Goal: Task Accomplishment & Management: Complete application form

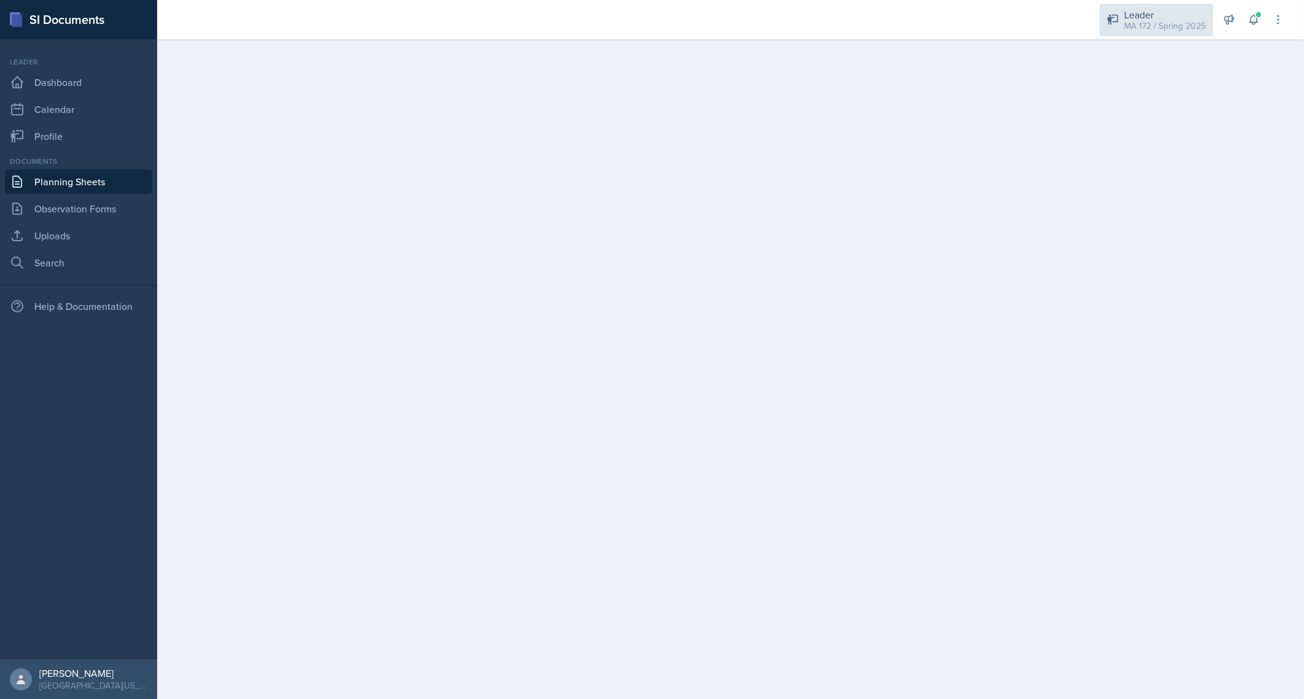
click at [1164, 21] on div "MA 172 / Spring 2025" at bounding box center [1165, 26] width 82 height 13
click at [1131, 91] on div "Leader" at bounding box center [1160, 91] width 70 height 15
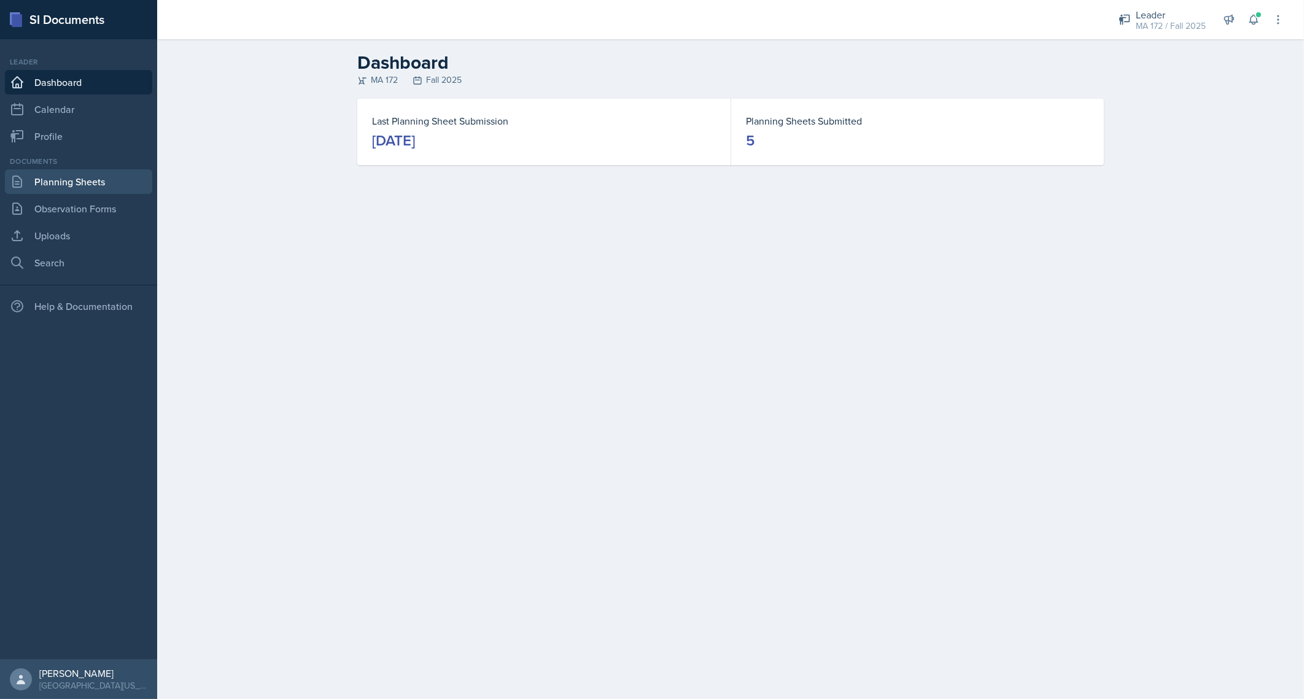
click at [74, 175] on link "Planning Sheets" at bounding box center [78, 181] width 147 height 25
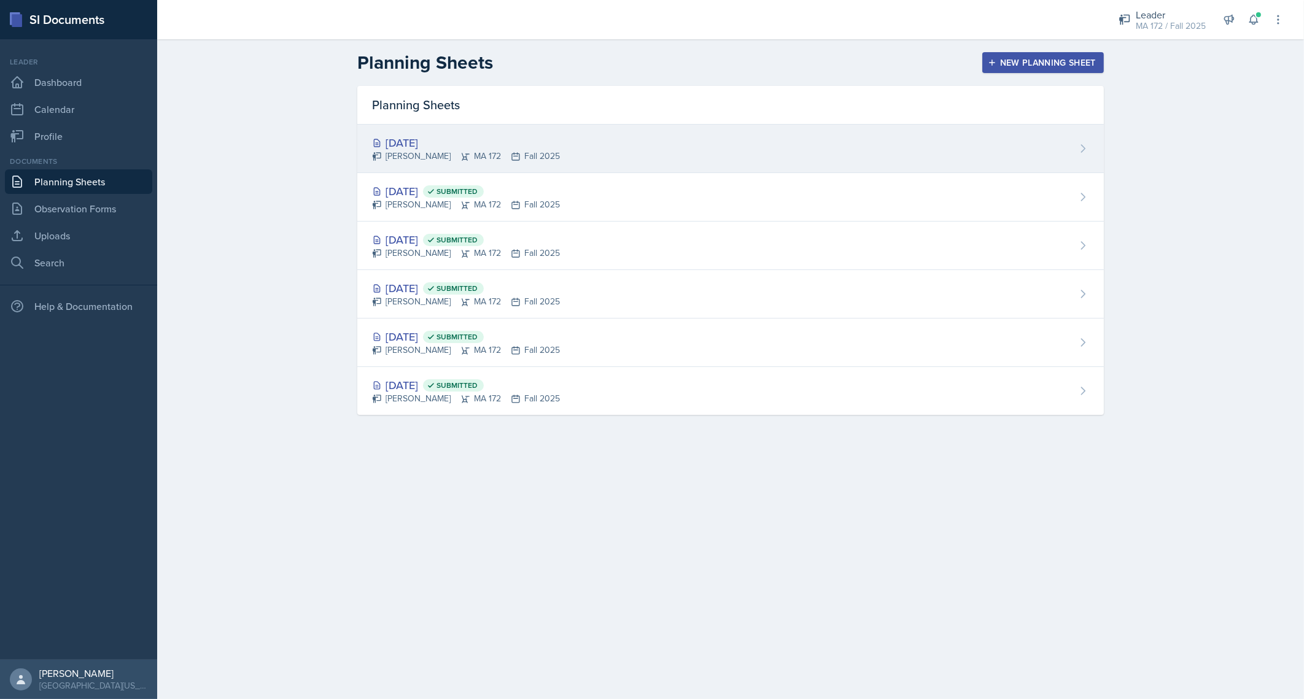
click at [436, 142] on div "[DATE]" at bounding box center [466, 142] width 188 height 17
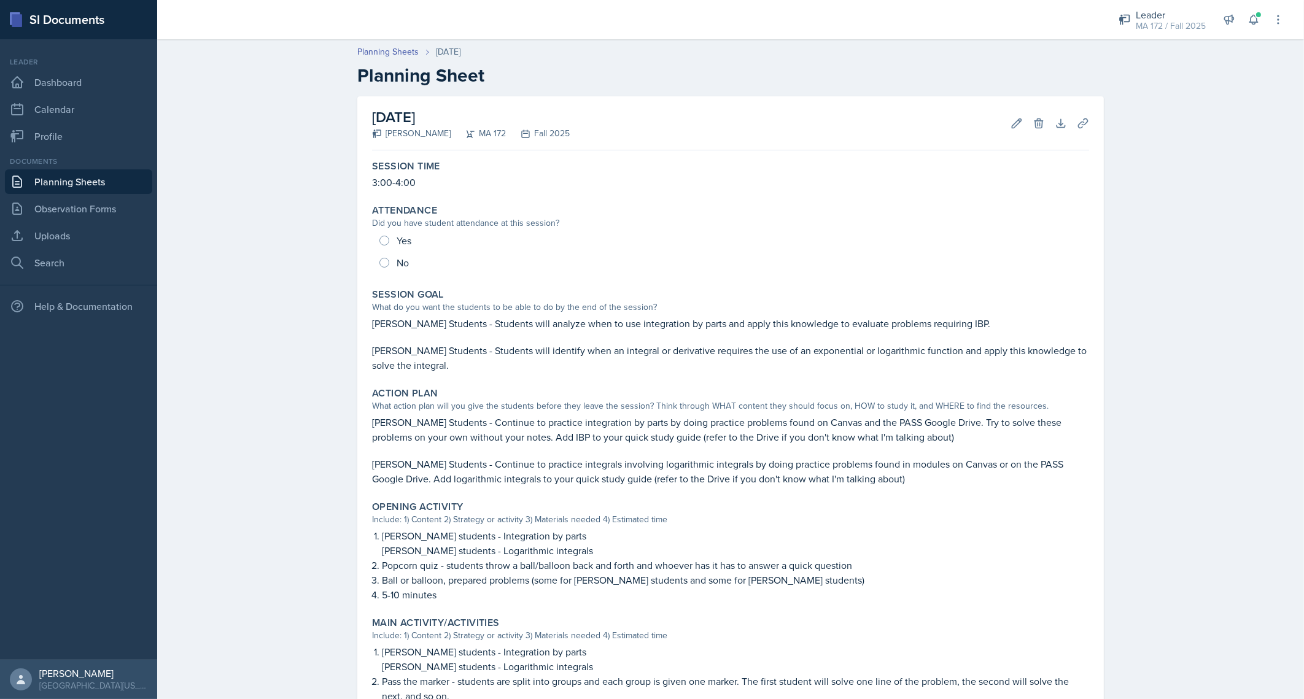
click at [312, 310] on div "Planning Sheets Sep 15th, 2025 Planning Sheet September 15th, 2025 Anna McGill …" at bounding box center [730, 503] width 1147 height 941
click at [282, 447] on div "Planning Sheets Sep 15th, 2025 Planning Sheet September 15th, 2025 Anna McGill …" at bounding box center [730, 503] width 1147 height 941
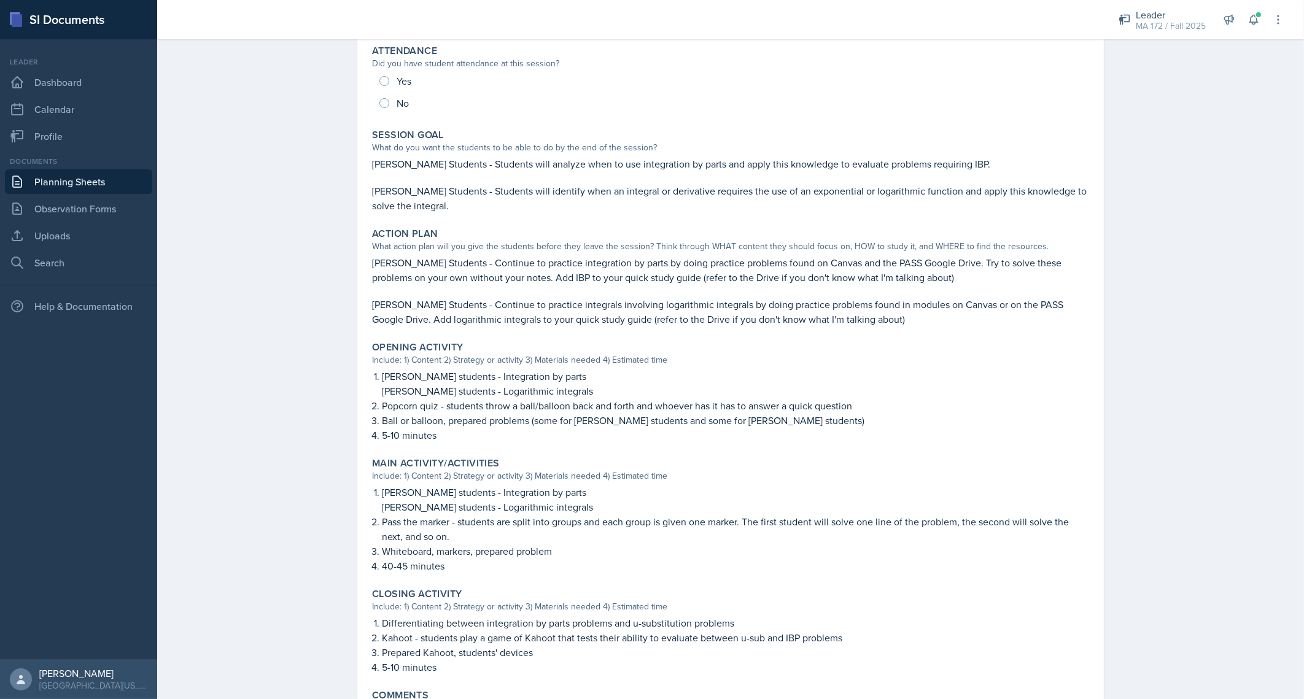
scroll to position [274, 0]
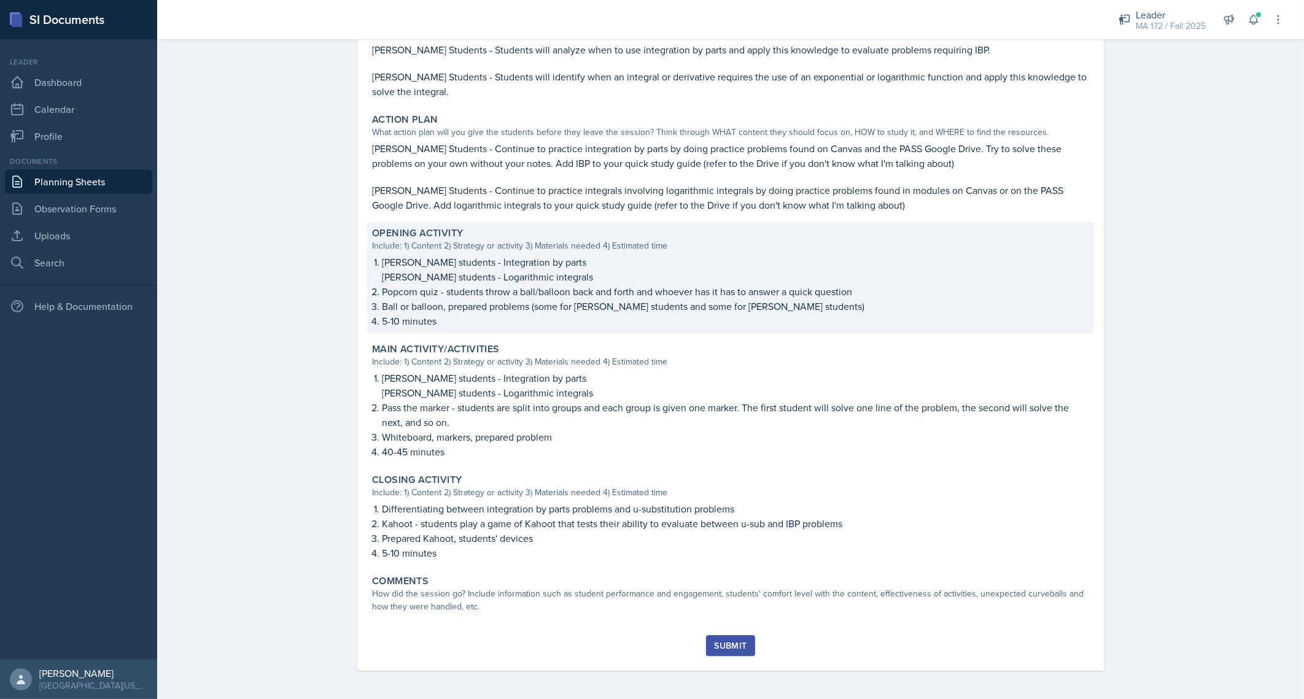
click at [507, 274] on p "Abudiab's students - Logarithmic integrals" at bounding box center [735, 277] width 707 height 15
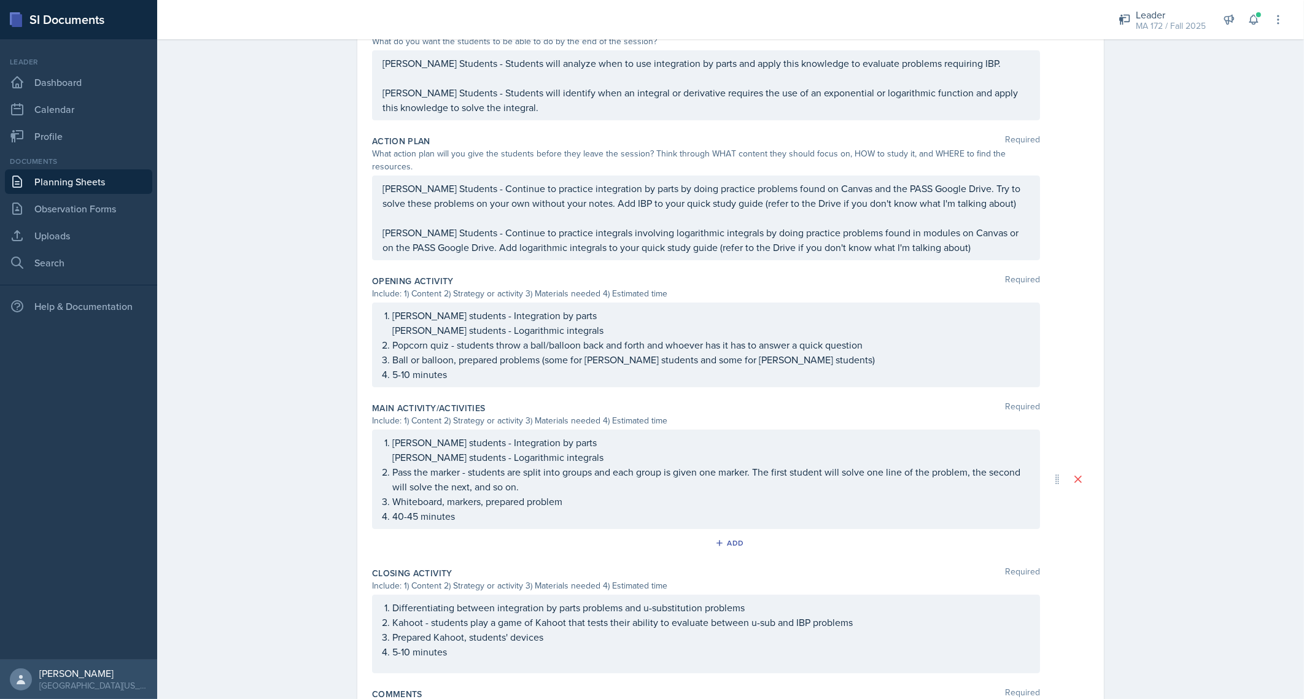
scroll to position [193, 0]
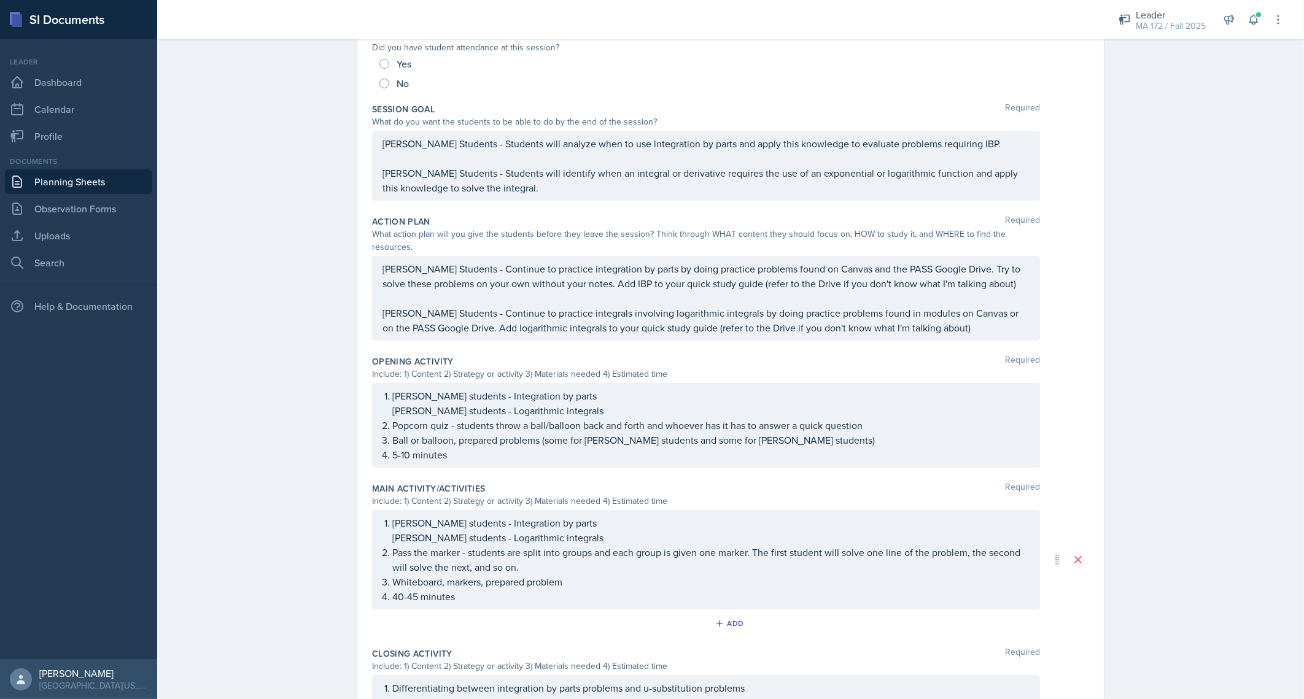
click at [424, 408] on ol "Lenahan's students - Integration by parts Abudiab's students - Logarithmic inte…" at bounding box center [710, 426] width 637 height 74
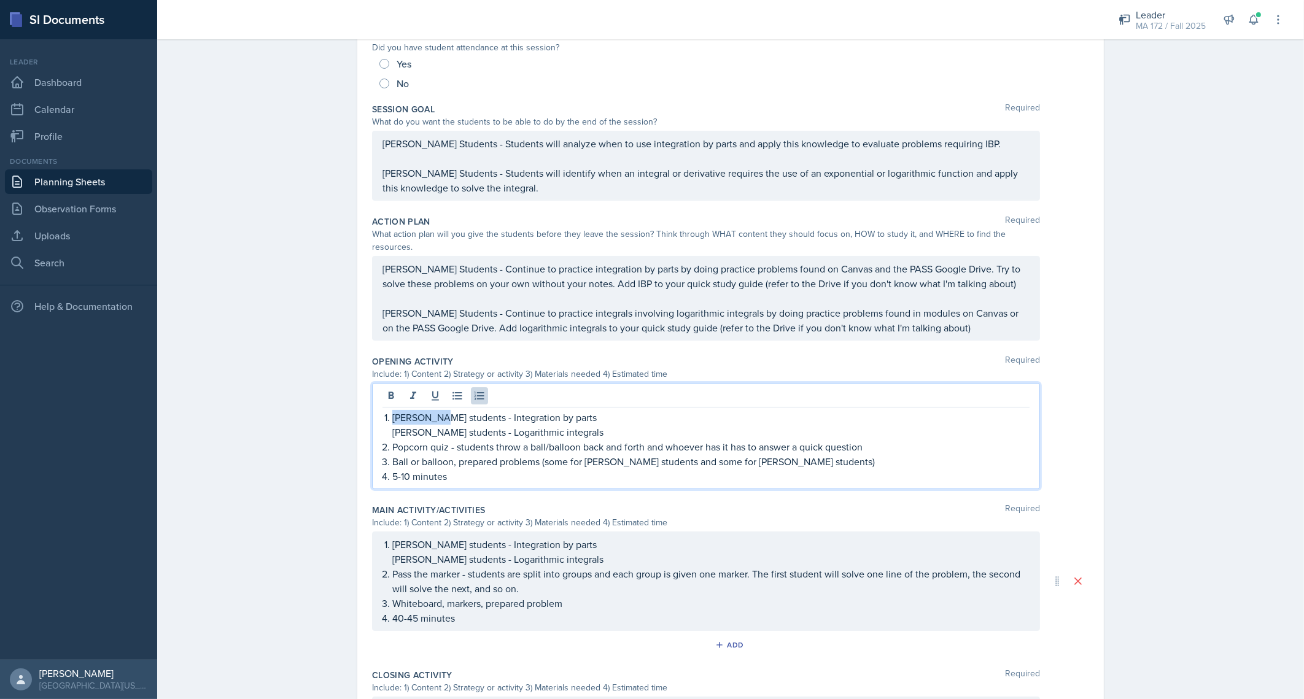
click at [424, 410] on p "Lenahan's students - Integration by parts" at bounding box center [710, 417] width 637 height 15
click at [413, 440] on p "Popcorn quiz - students throw a ball/balloon back and forth and whoever has it …" at bounding box center [710, 447] width 637 height 15
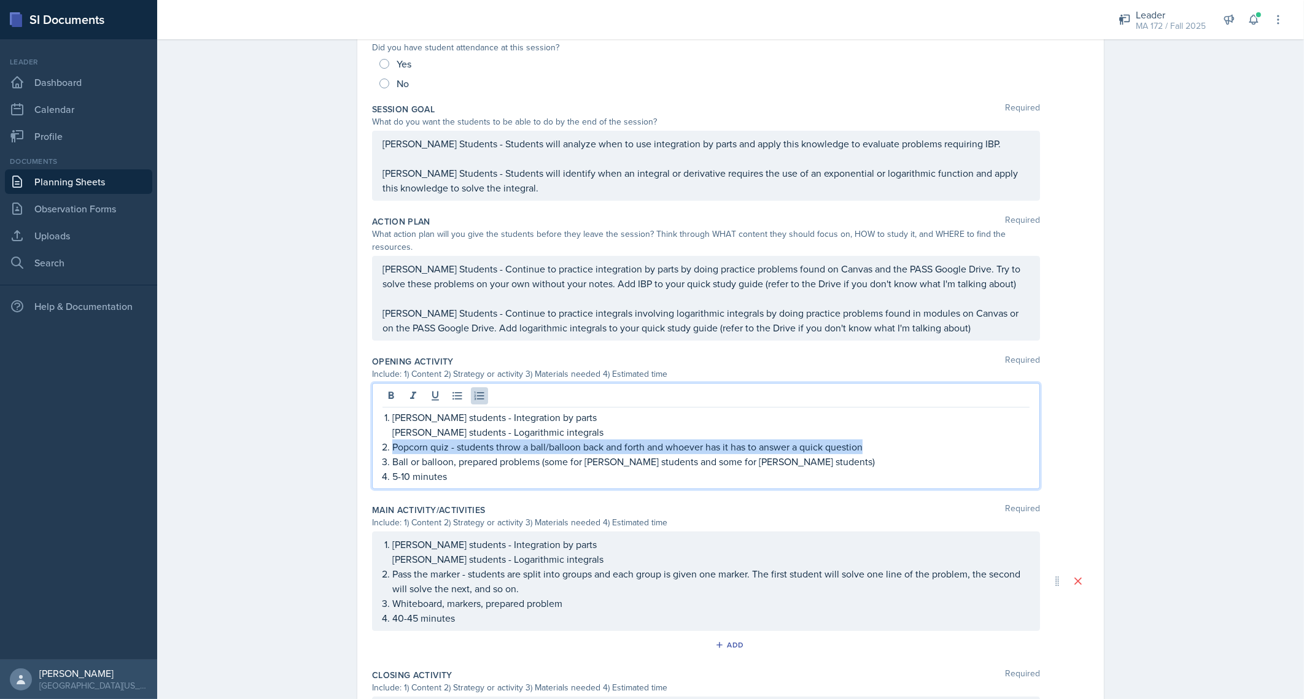
click at [413, 440] on p "Popcorn quiz - students throw a ball/balloon back and forth and whoever has it …" at bounding box center [710, 447] width 637 height 15
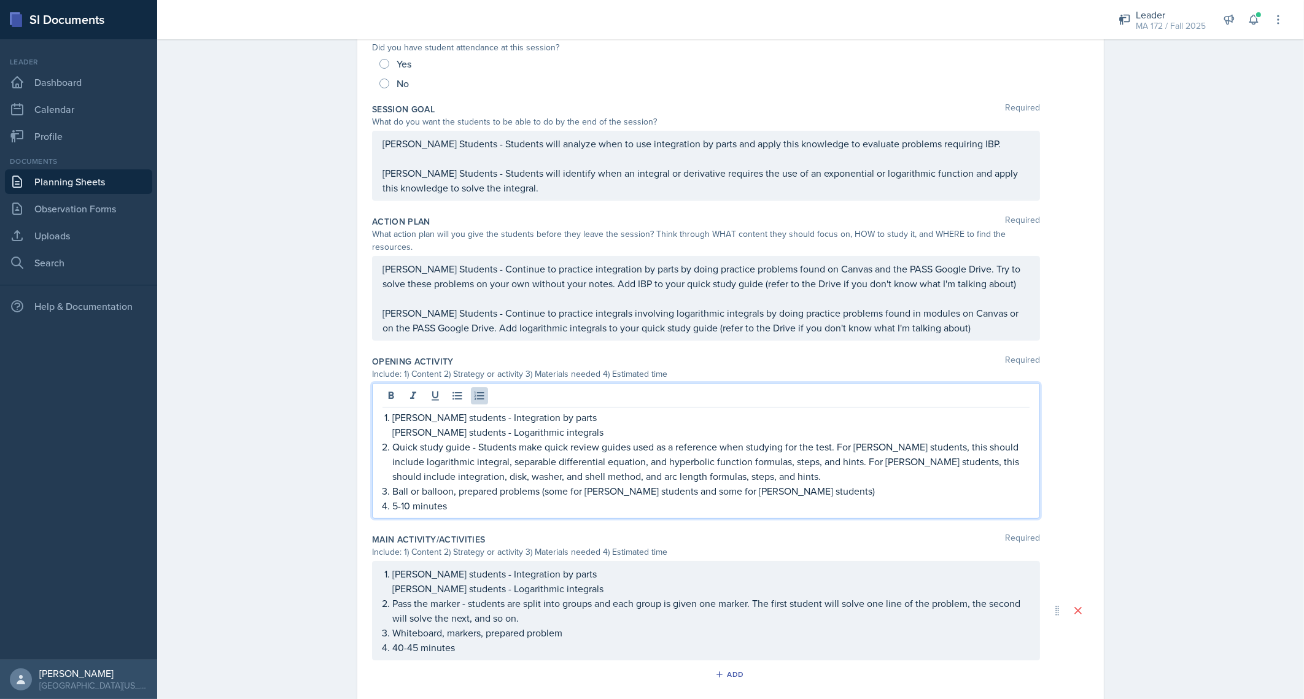
click at [458, 484] on p "Ball or balloon, prepared problems (some for [PERSON_NAME] students and some fo…" at bounding box center [710, 491] width 637 height 15
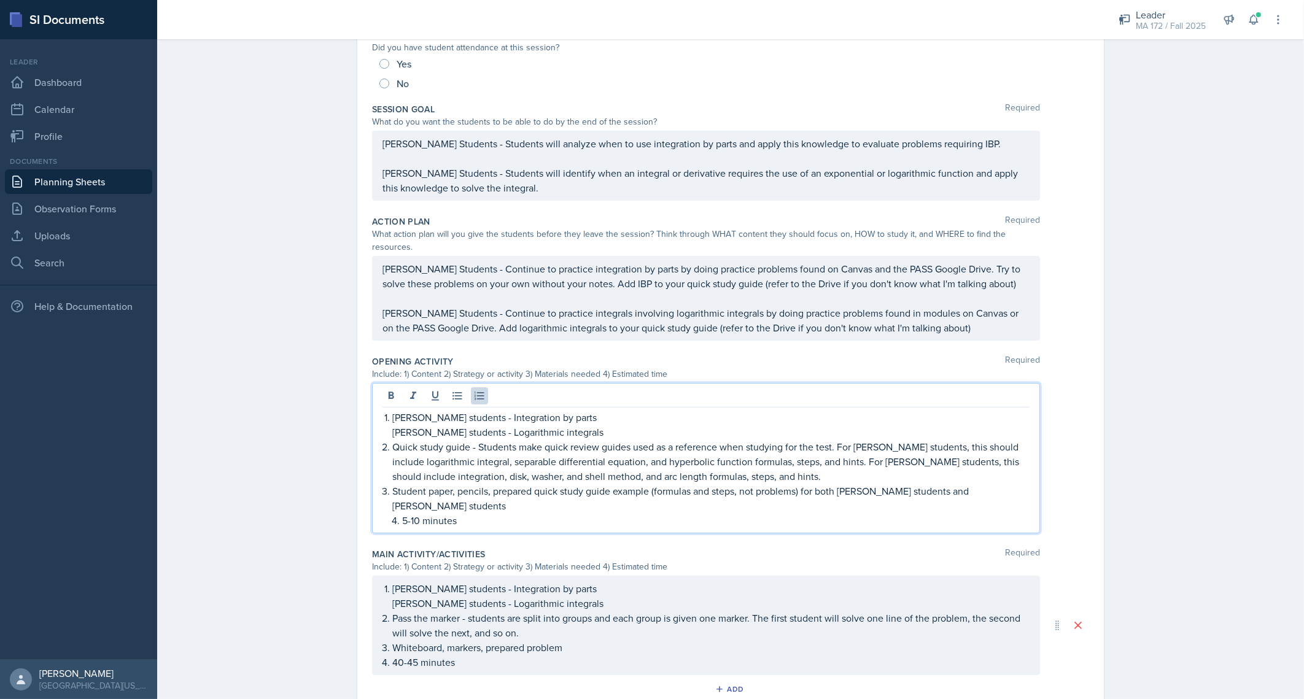
click at [402, 513] on li "5-10 minutes" at bounding box center [716, 520] width 628 height 15
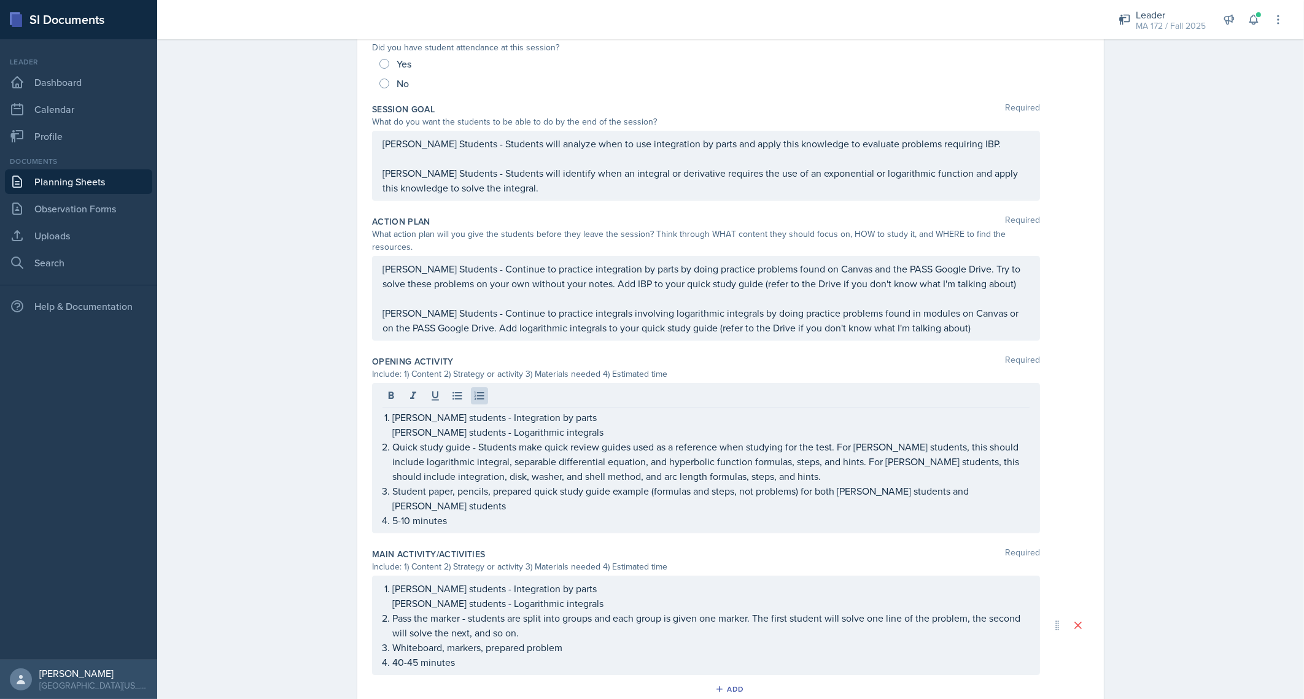
click at [286, 553] on div "Planning Sheets Sep 15th, 2025 Planning Sheet Date September 15th, 2025 Septemb…" at bounding box center [730, 395] width 1147 height 1110
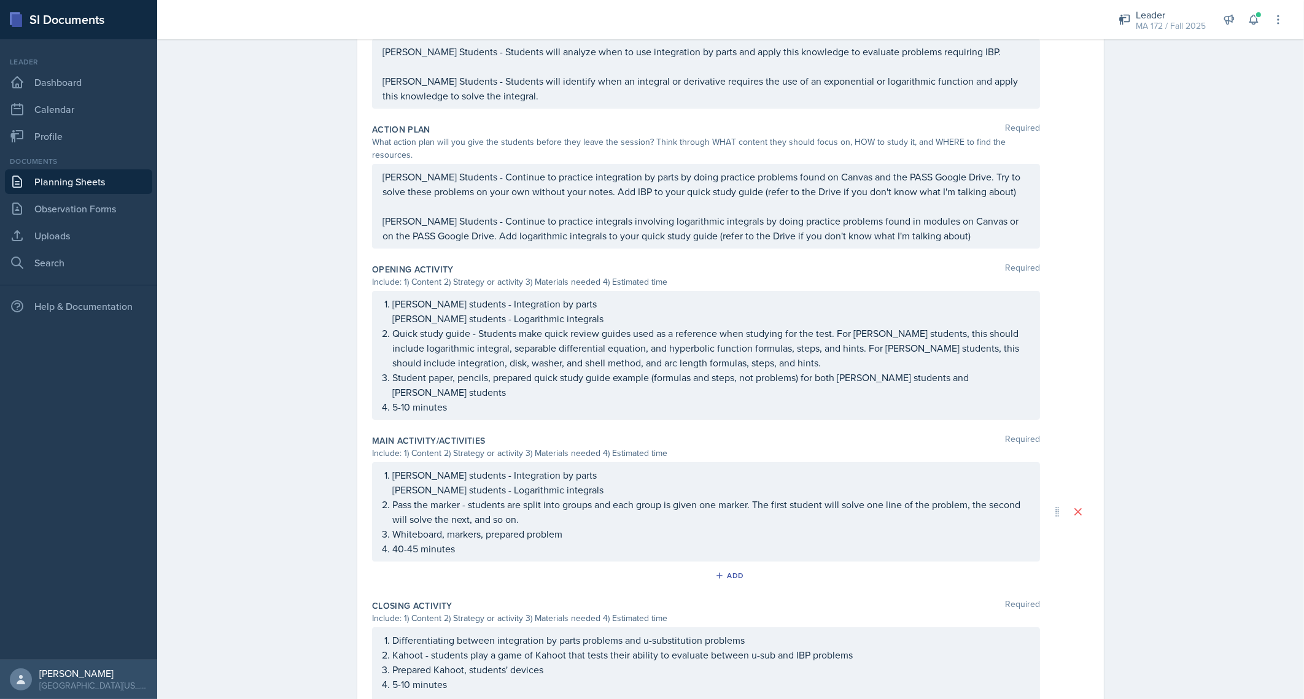
scroll to position [307, 0]
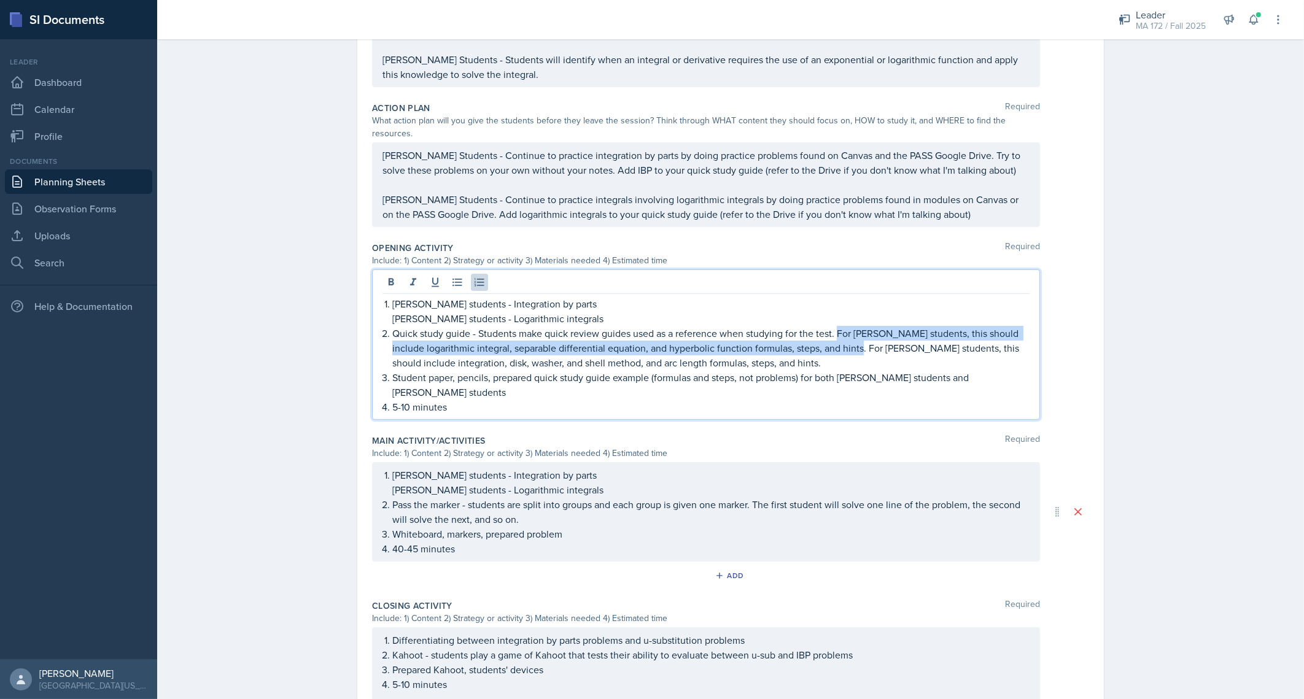
drag, startPoint x: 832, startPoint y: 317, endPoint x: 838, endPoint y: 338, distance: 21.8
click at [838, 338] on p "Quick study guide - Students make quick review guides used as a reference when …" at bounding box center [710, 348] width 637 height 44
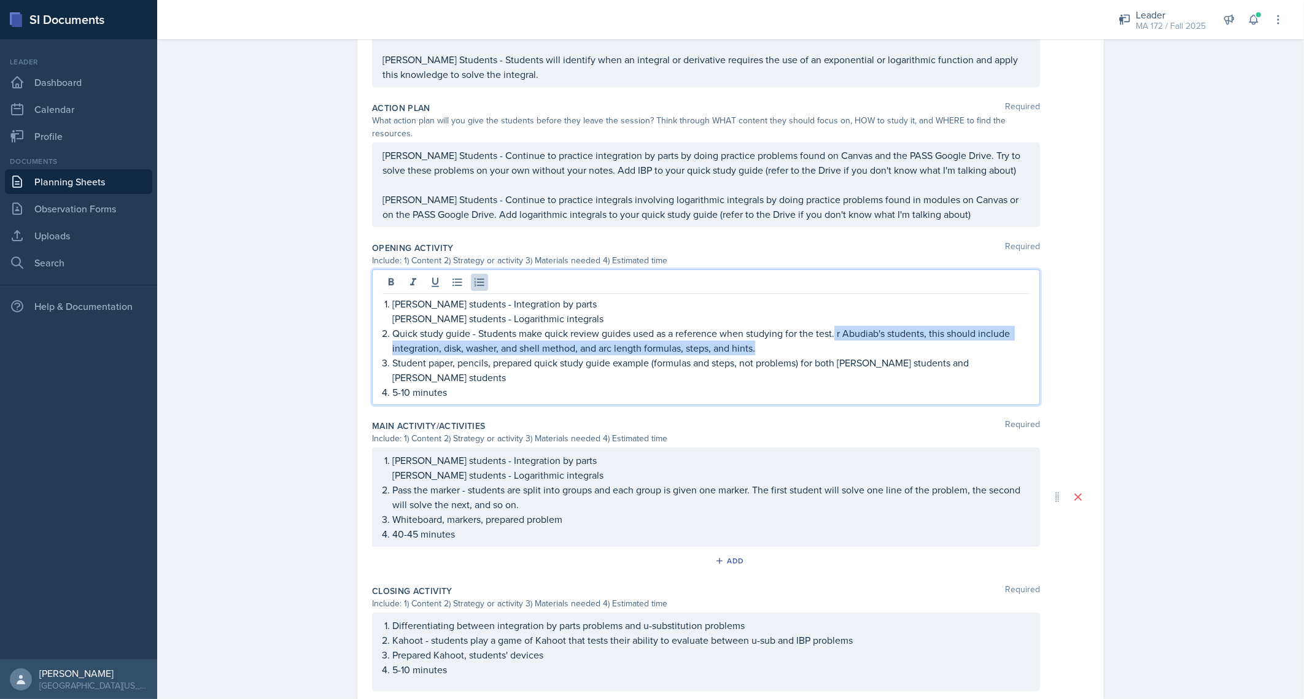
drag, startPoint x: 829, startPoint y: 316, endPoint x: 839, endPoint y: 332, distance: 19.6
click at [839, 332] on p "Quick study guide - Students make quick review guides used as a reference when …" at bounding box center [710, 340] width 637 height 29
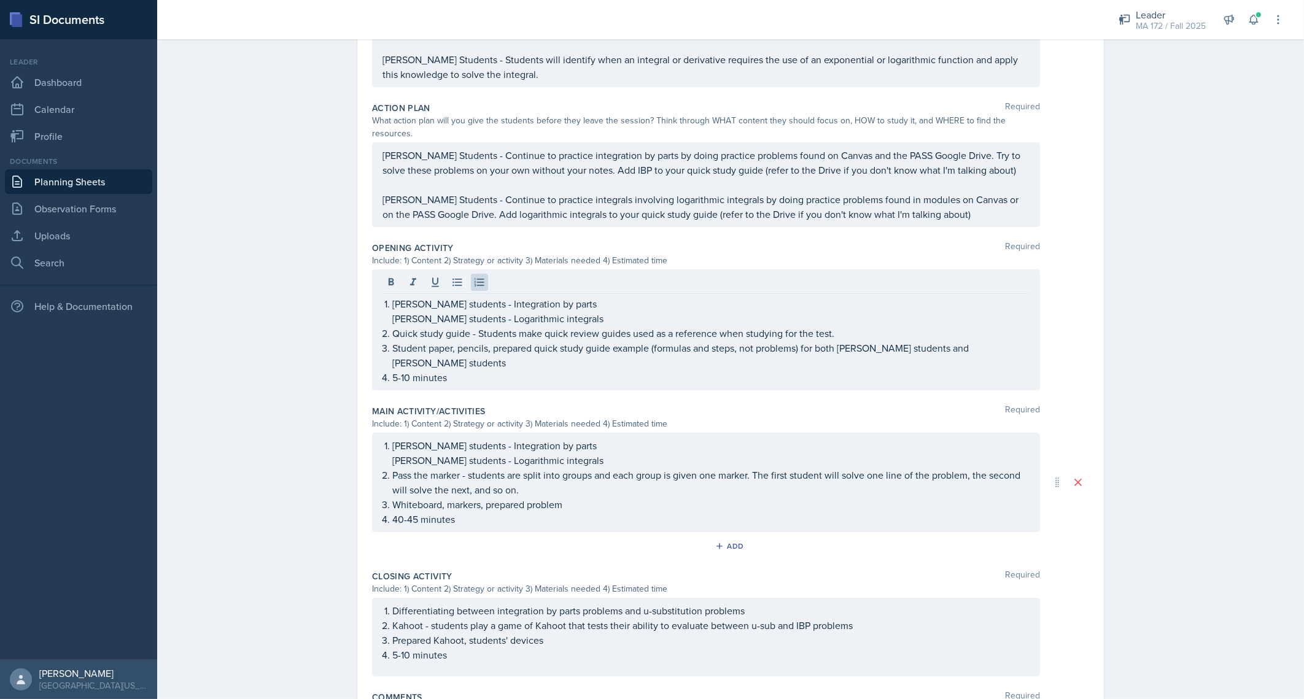
click at [329, 510] on div "Planning Sheets Sep 15th, 2025 Planning Sheet Date September 15th, 2025 Septemb…" at bounding box center [730, 266] width 1147 height 1081
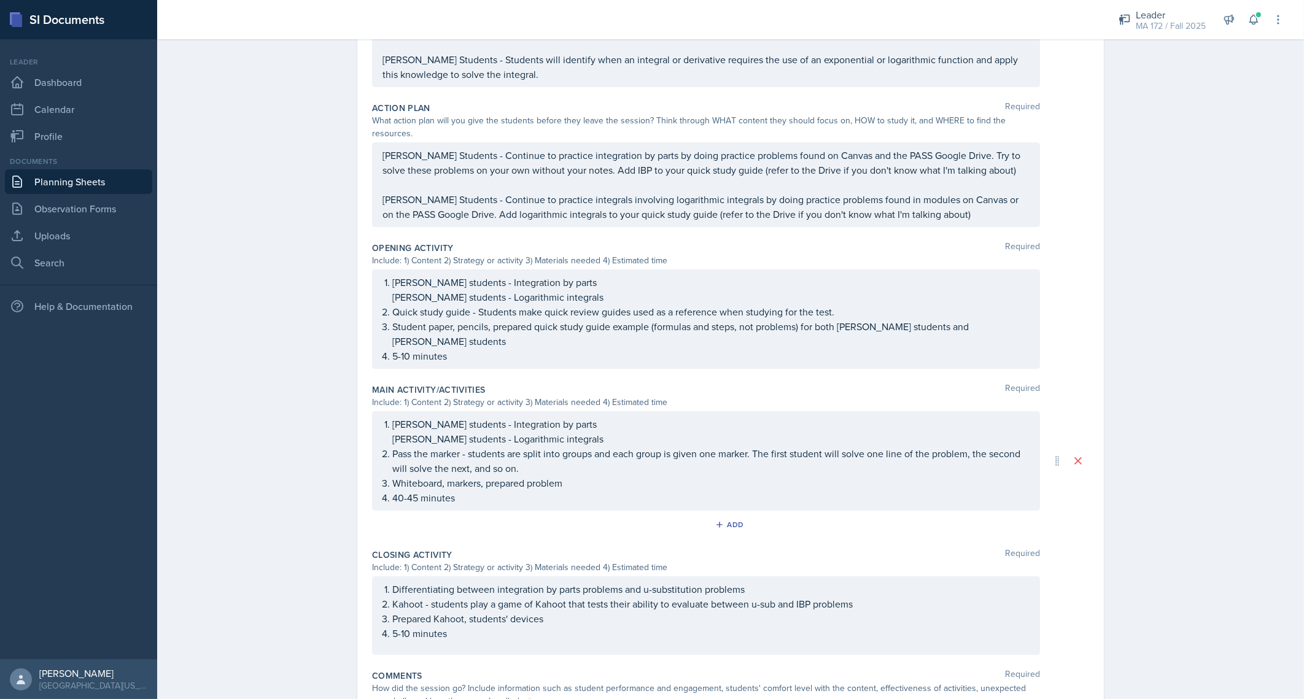
click at [329, 510] on div "Planning Sheets Sep 15th, 2025 Planning Sheet Date September 15th, 2025 Septemb…" at bounding box center [730, 255] width 1147 height 1059
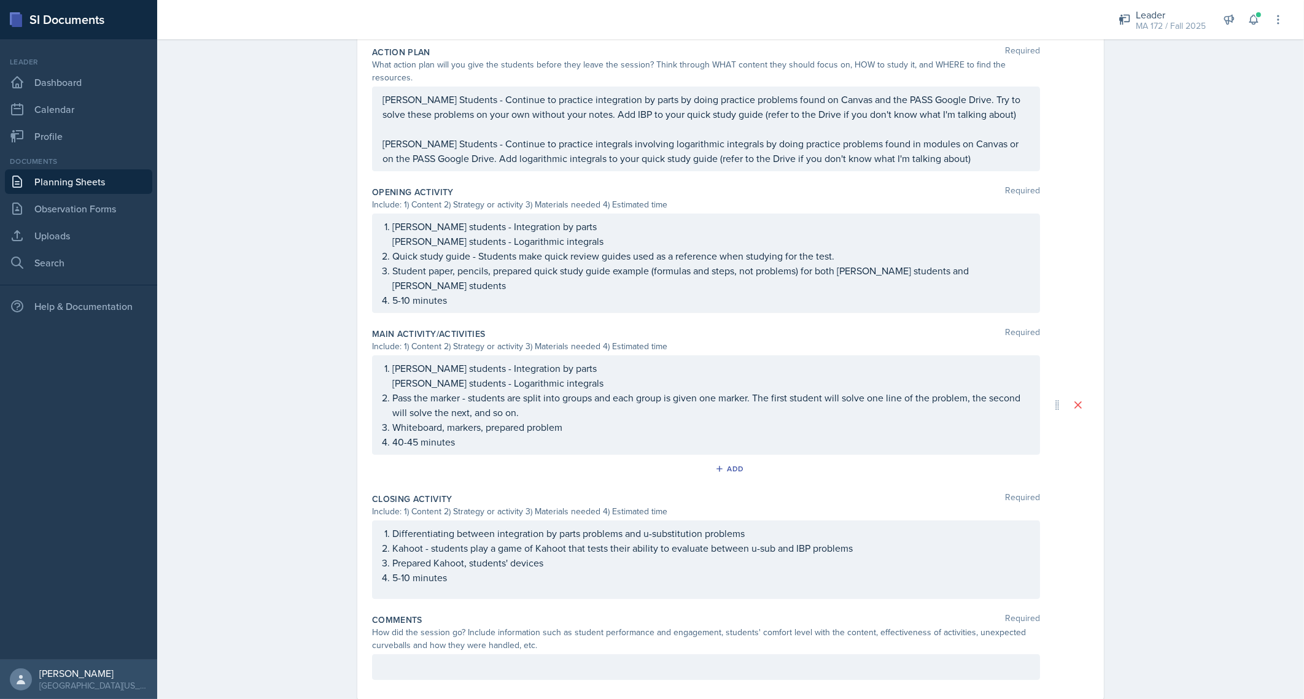
scroll to position [376, 0]
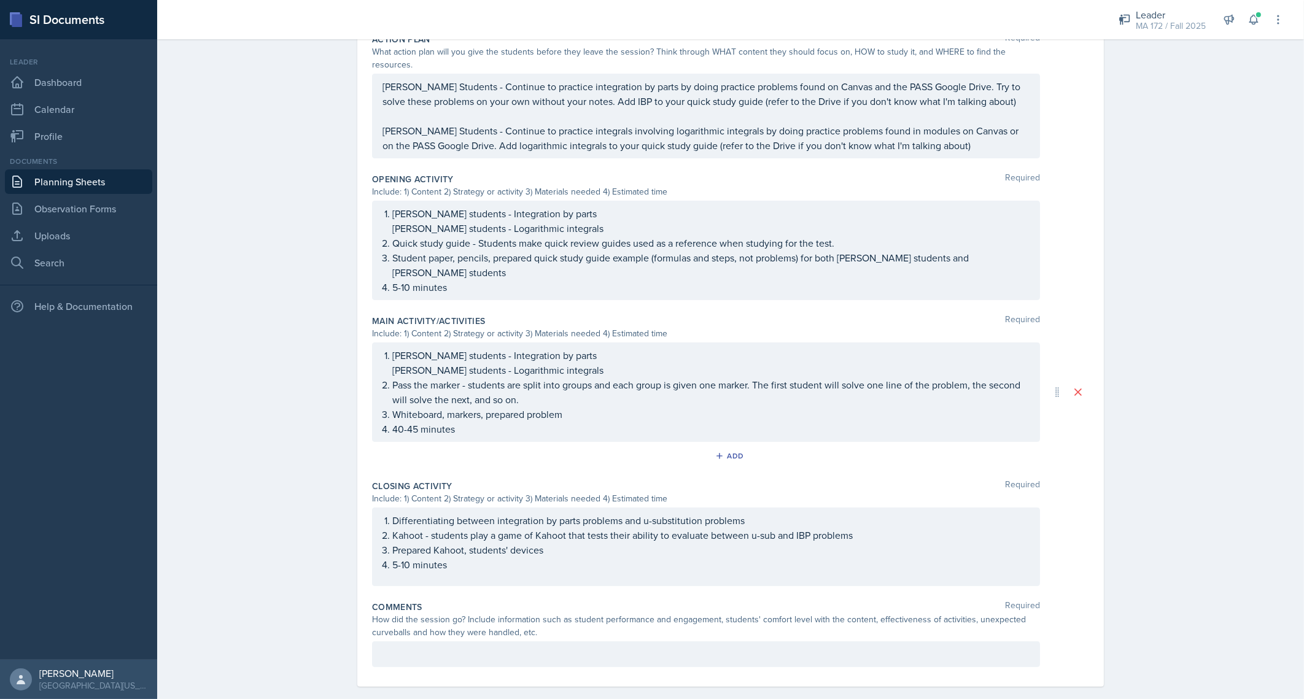
click at [567, 513] on p "Differentiating between integration by parts problems and u-substitution proble…" at bounding box center [710, 520] width 637 height 15
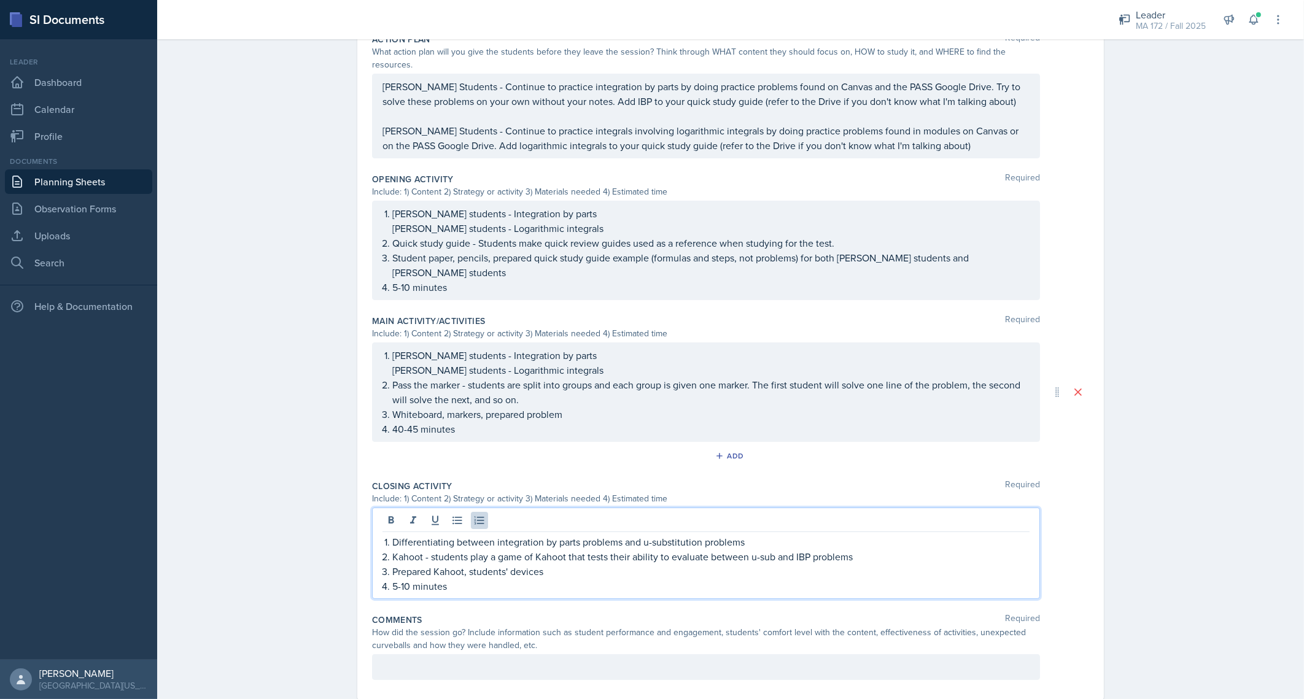
click at [1153, 422] on div "Planning Sheets Sep 15th, 2025 Planning Sheet Date September 15th, 2025 Septemb…" at bounding box center [730, 193] width 1147 height 1072
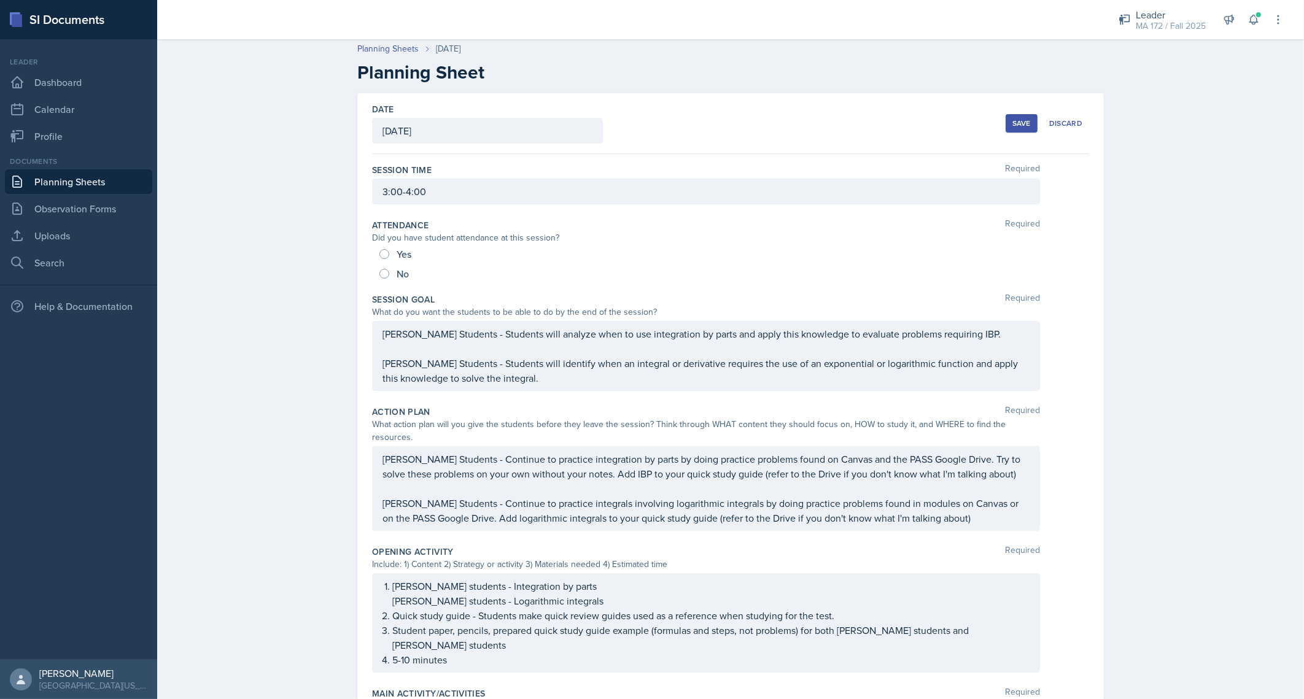
scroll to position [0, 0]
click at [1016, 131] on div "Save" at bounding box center [1022, 127] width 18 height 10
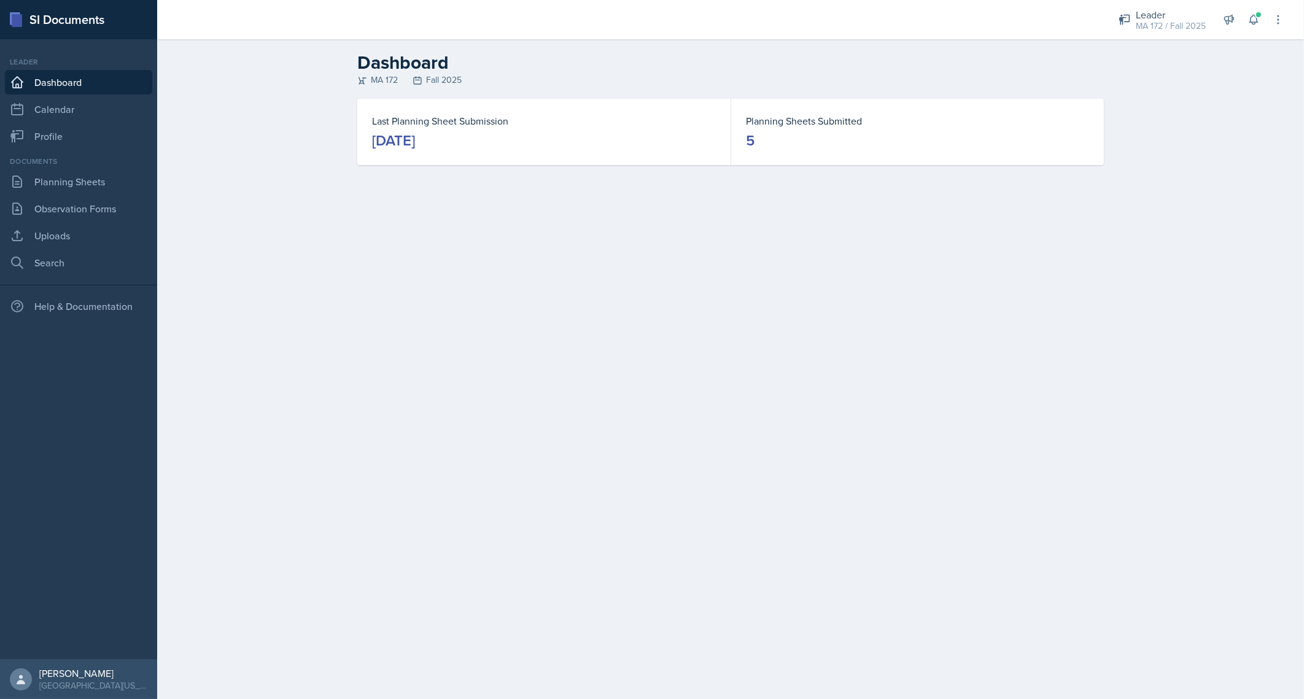
click at [415, 139] on div "[DATE]" at bounding box center [393, 141] width 43 height 20
click at [195, 158] on div "Dashboard MA 172 Fall 2025 Last Planning Sheet Submission [DATE] Planning Sheet…" at bounding box center [730, 116] width 1147 height 155
click at [99, 184] on link "Planning Sheets" at bounding box center [78, 181] width 147 height 25
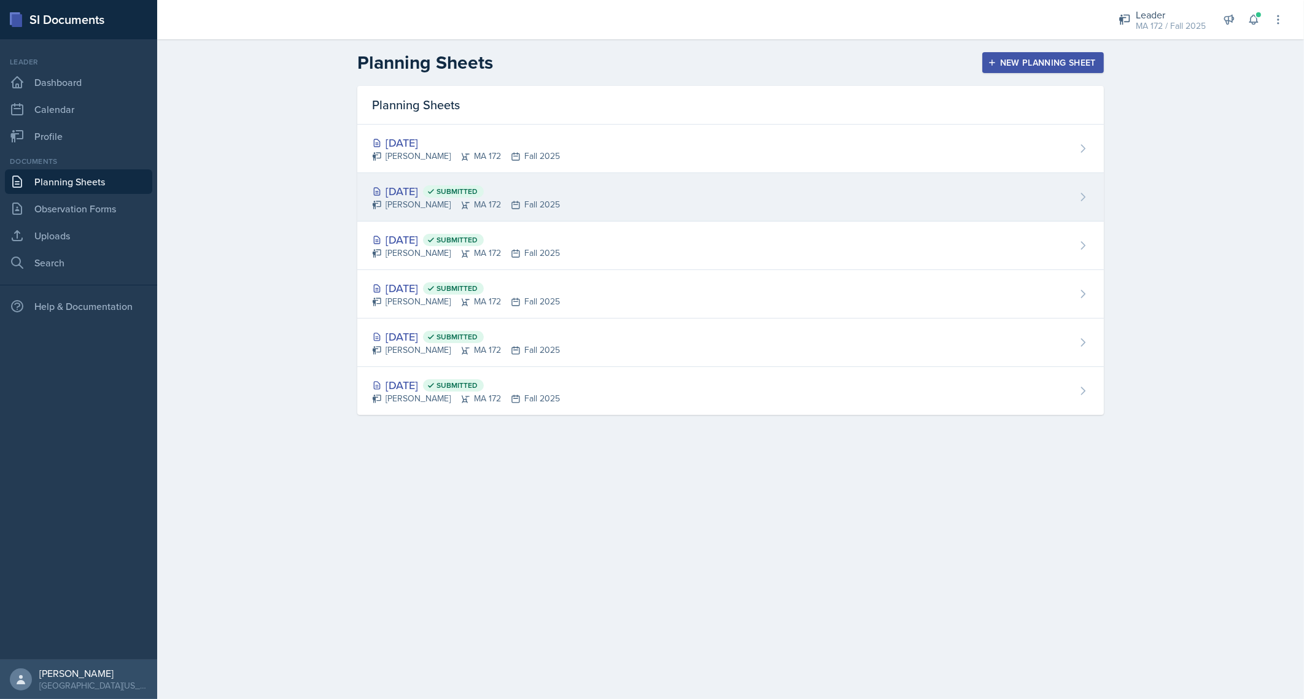
click at [424, 176] on div "[DATE] Submitted [PERSON_NAME] MA 172 Fall 2025" at bounding box center [730, 197] width 747 height 49
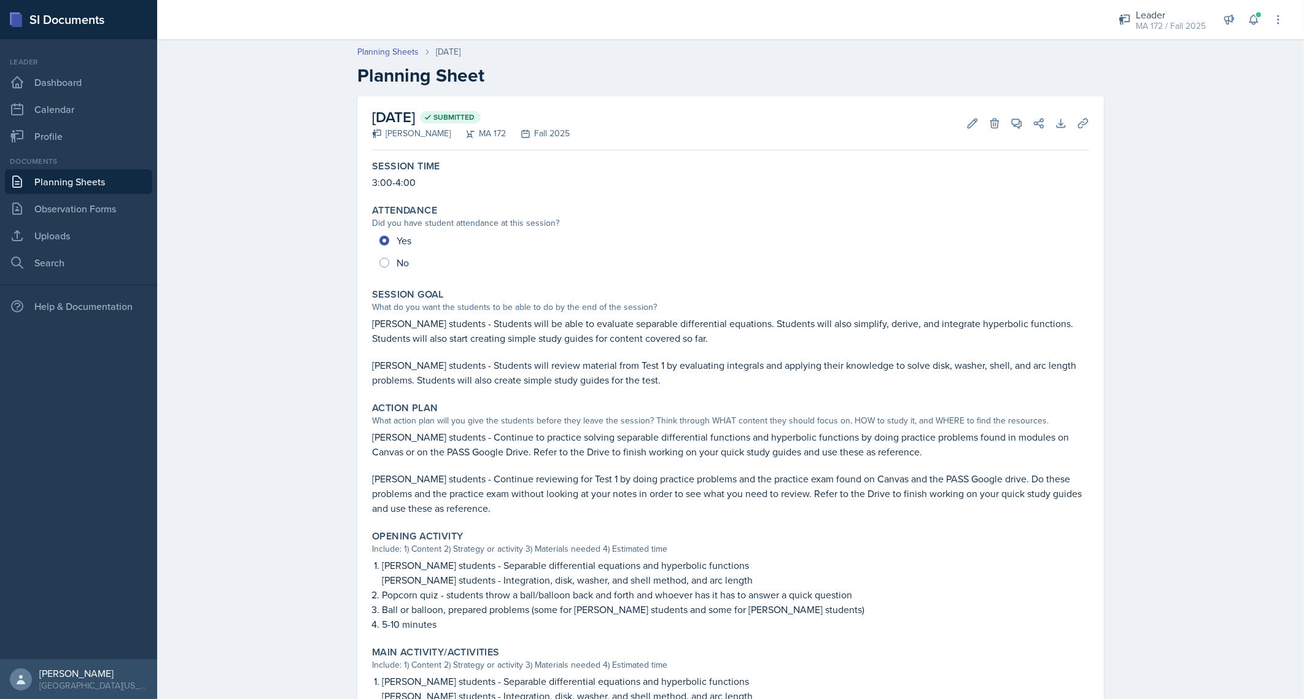
click at [281, 255] on div "Planning Sheets [DATE] Planning Sheet [DATE] Submitted [PERSON_NAME] MA 172 Fal…" at bounding box center [730, 552] width 1147 height 1038
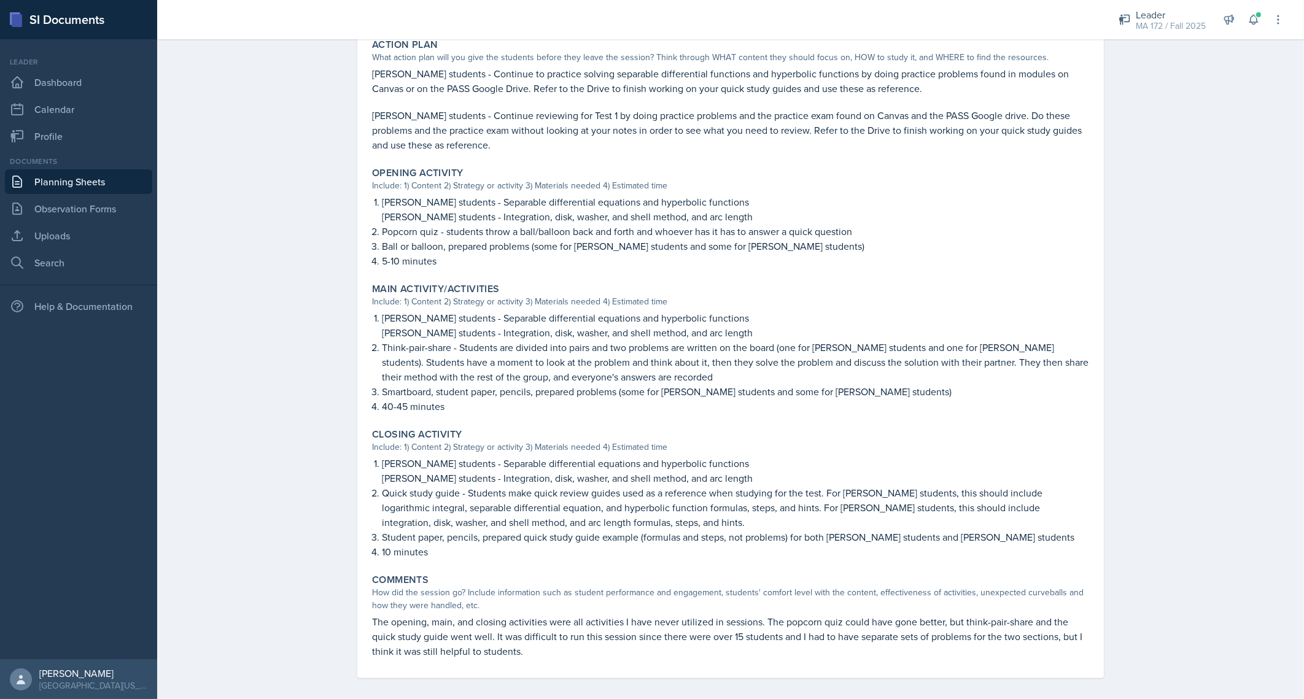
scroll to position [368, 0]
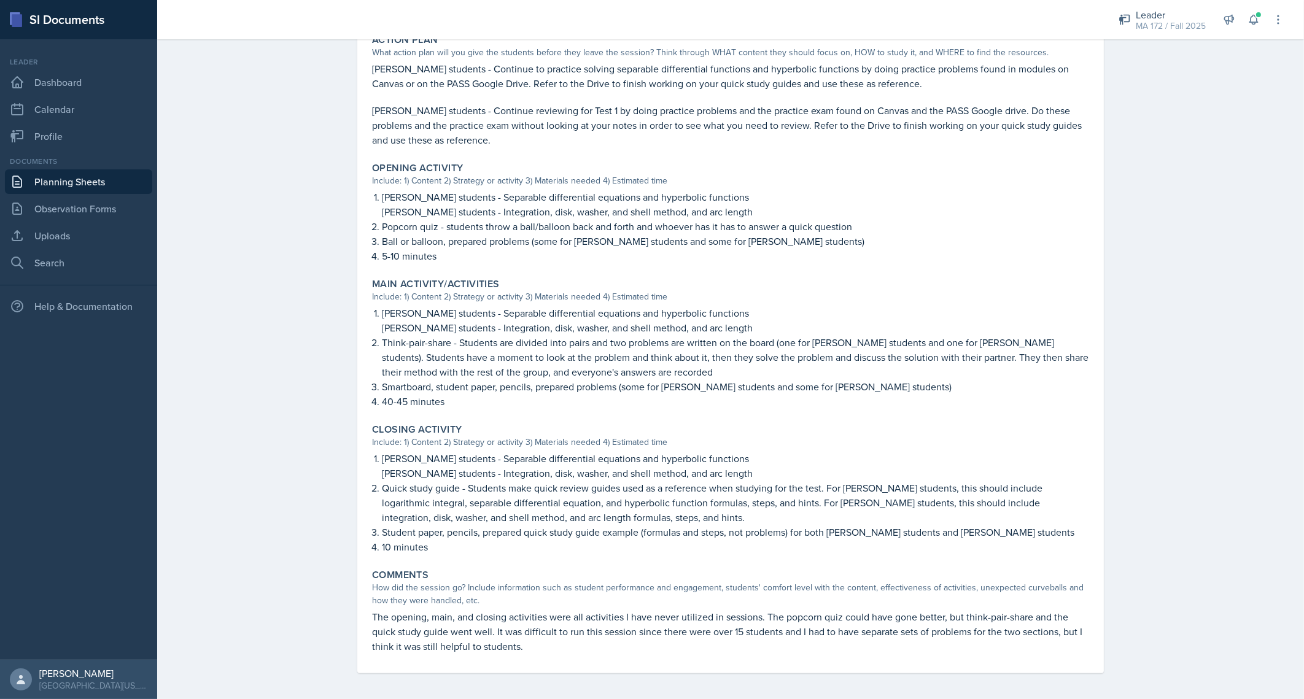
click at [421, 547] on p "10 minutes" at bounding box center [735, 547] width 707 height 15
click at [395, 487] on p "Quick study guide - Students make quick review guides used as a reference when …" at bounding box center [735, 503] width 707 height 44
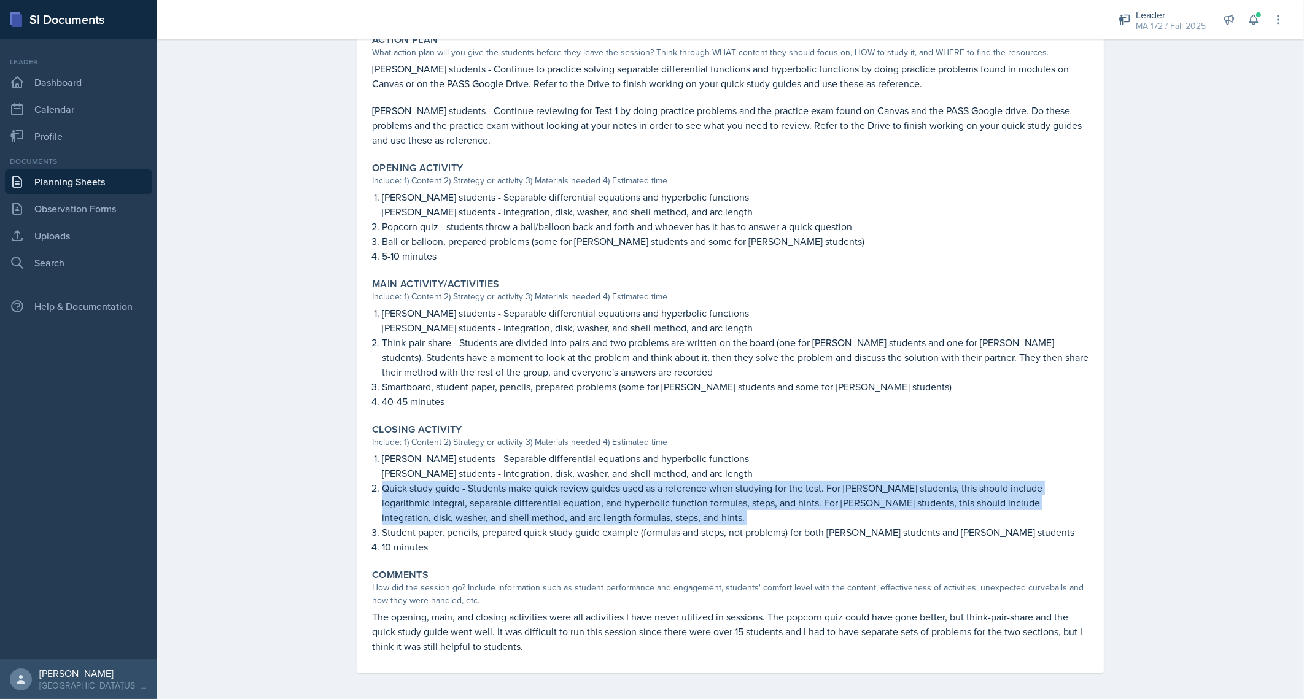
click at [395, 487] on p "Quick study guide - Students make quick review guides used as a reference when …" at bounding box center [735, 503] width 707 height 44
copy p "Quick study guide - Students make quick review guides used as a reference when …"
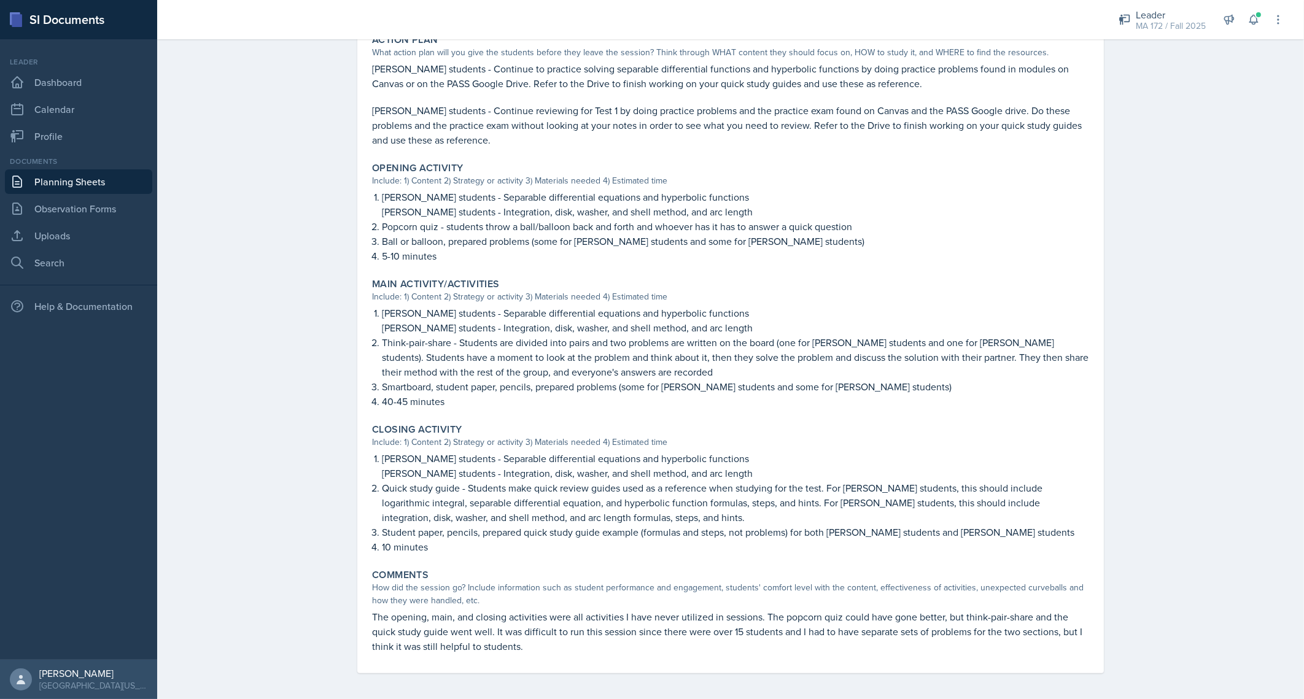
click at [473, 535] on p "Student paper, pencils, prepared quick study guide example (formulas and steps,…" at bounding box center [735, 532] width 707 height 15
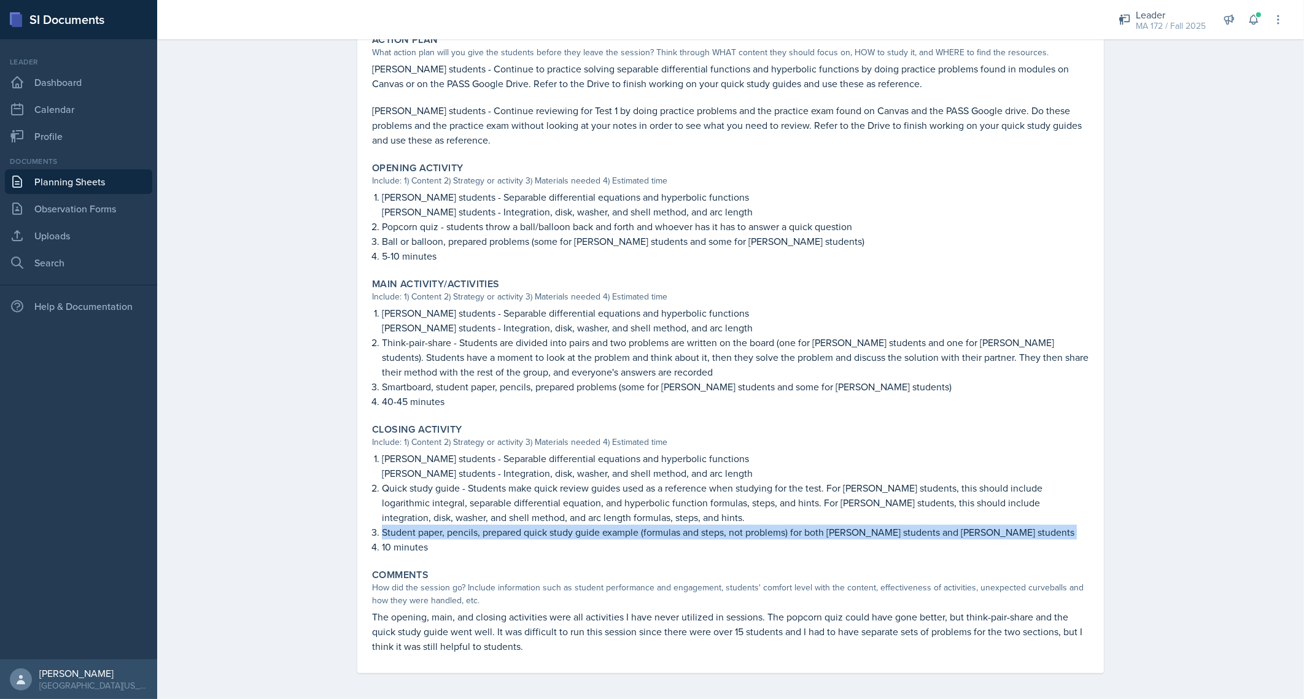
click at [473, 535] on p "Student paper, pencils, prepared quick study guide example (formulas and steps,…" at bounding box center [735, 532] width 707 height 15
copy p "Student paper, pencils, prepared quick study guide example (formulas and steps,…"
